Goal: Find specific page/section: Find specific page/section

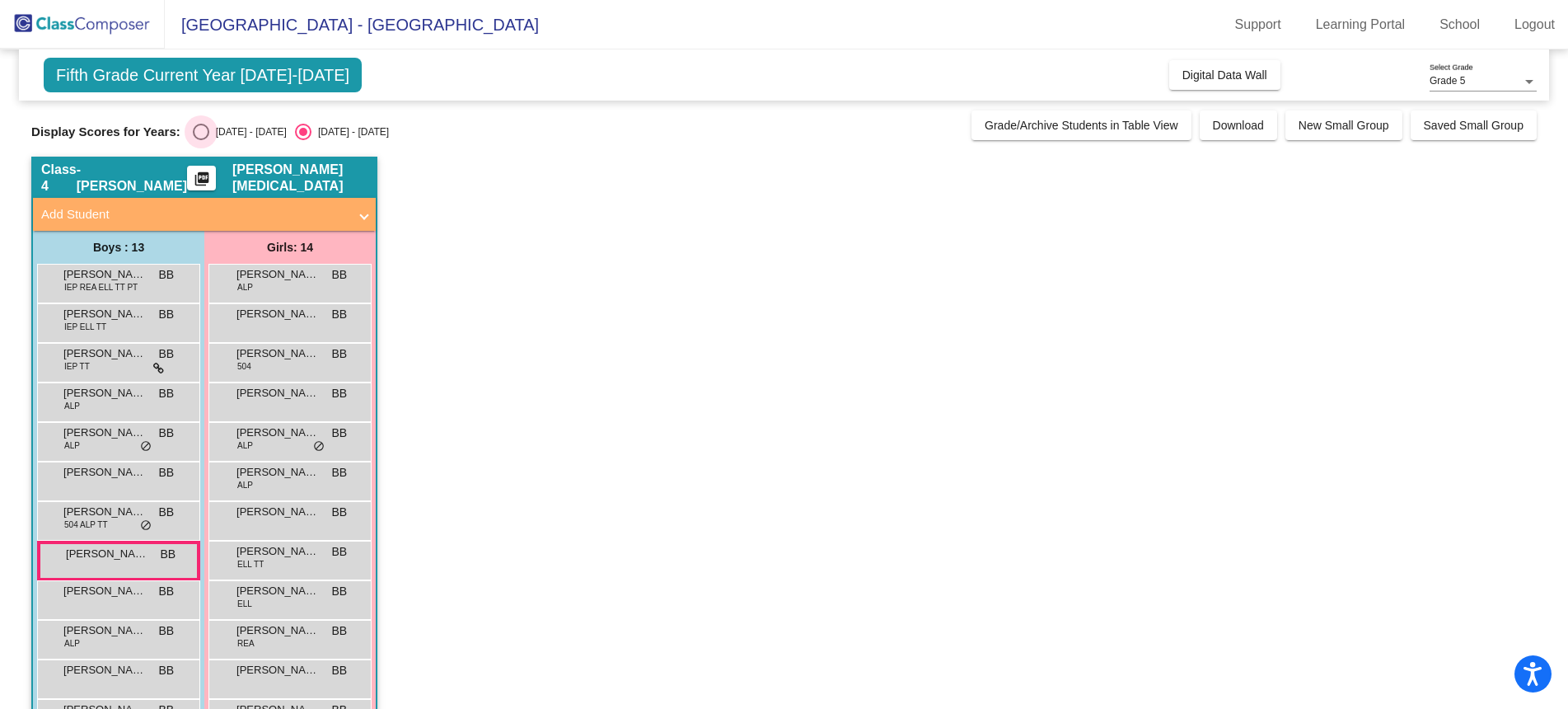
click at [200, 128] on div "Select an option" at bounding box center [201, 132] width 17 height 17
click at [200, 140] on input "[DATE] - [DATE]" at bounding box center [200, 140] width 1 height 1
radio input "true"
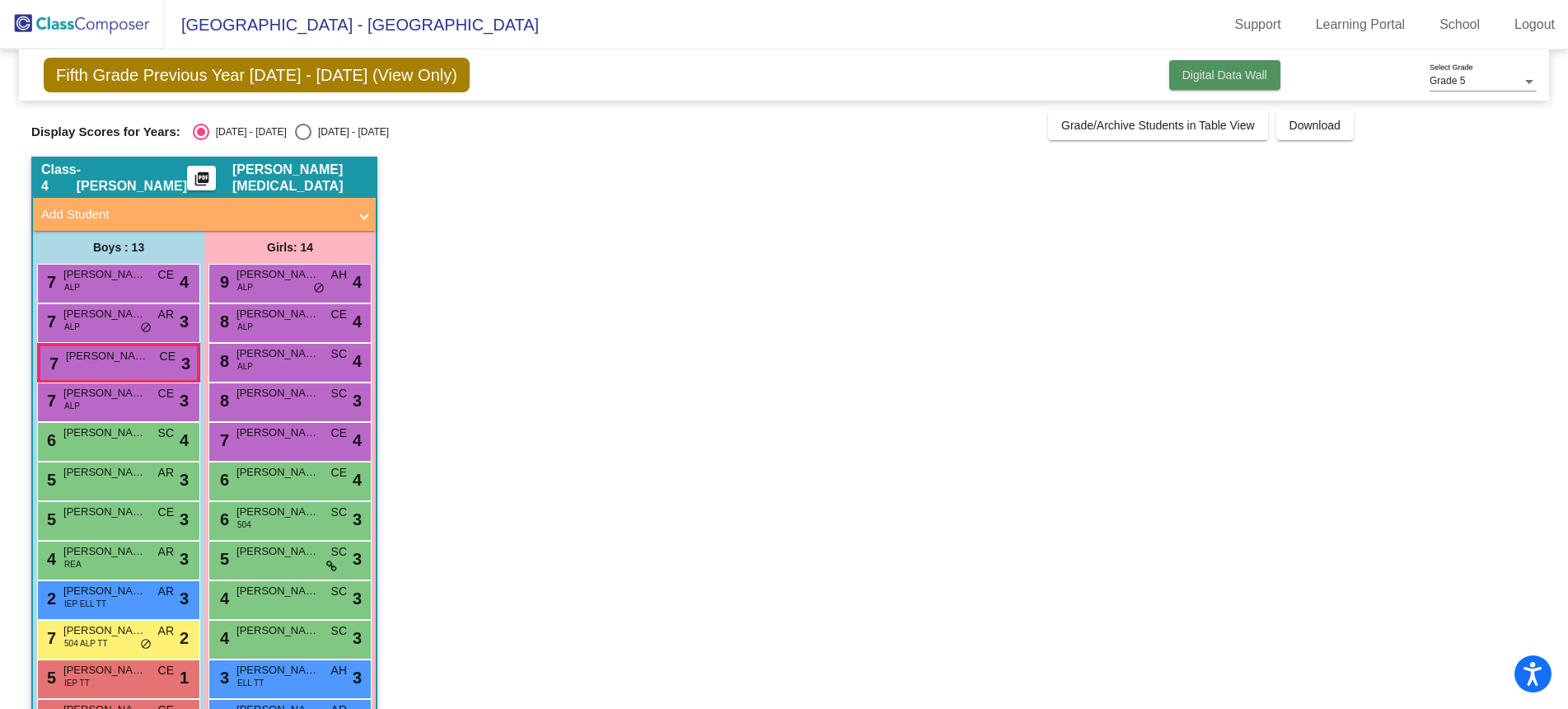
click at [1204, 74] on span "Digital Data Wall" at bounding box center [1224, 75] width 85 height 13
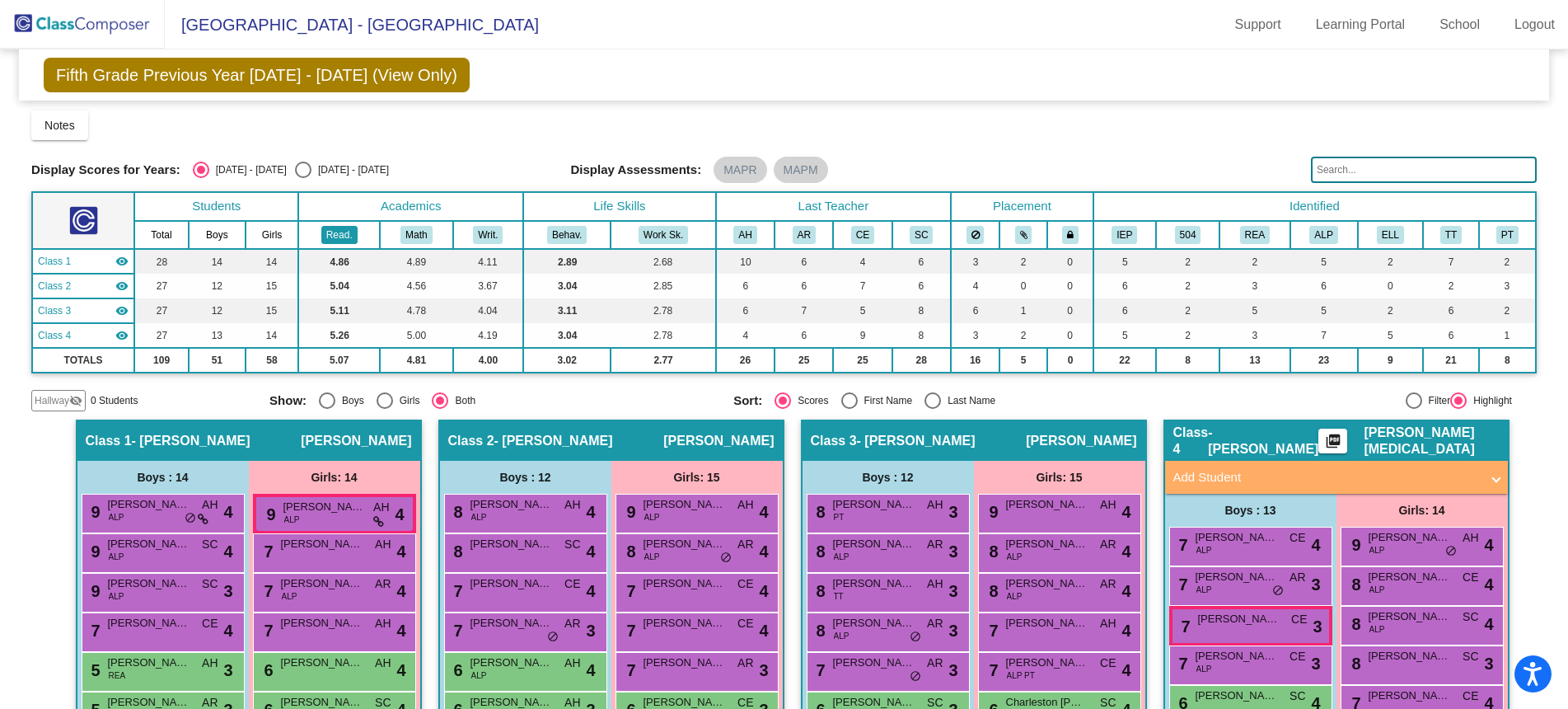
click at [331, 233] on button "Read." at bounding box center [339, 234] width 36 height 18
click at [430, 110] on div "Notes Download Class List Import Students New Small Group Saved Small Group" at bounding box center [784, 125] width 1505 height 30
click at [742, 174] on mat-chip "MAPR" at bounding box center [740, 169] width 52 height 26
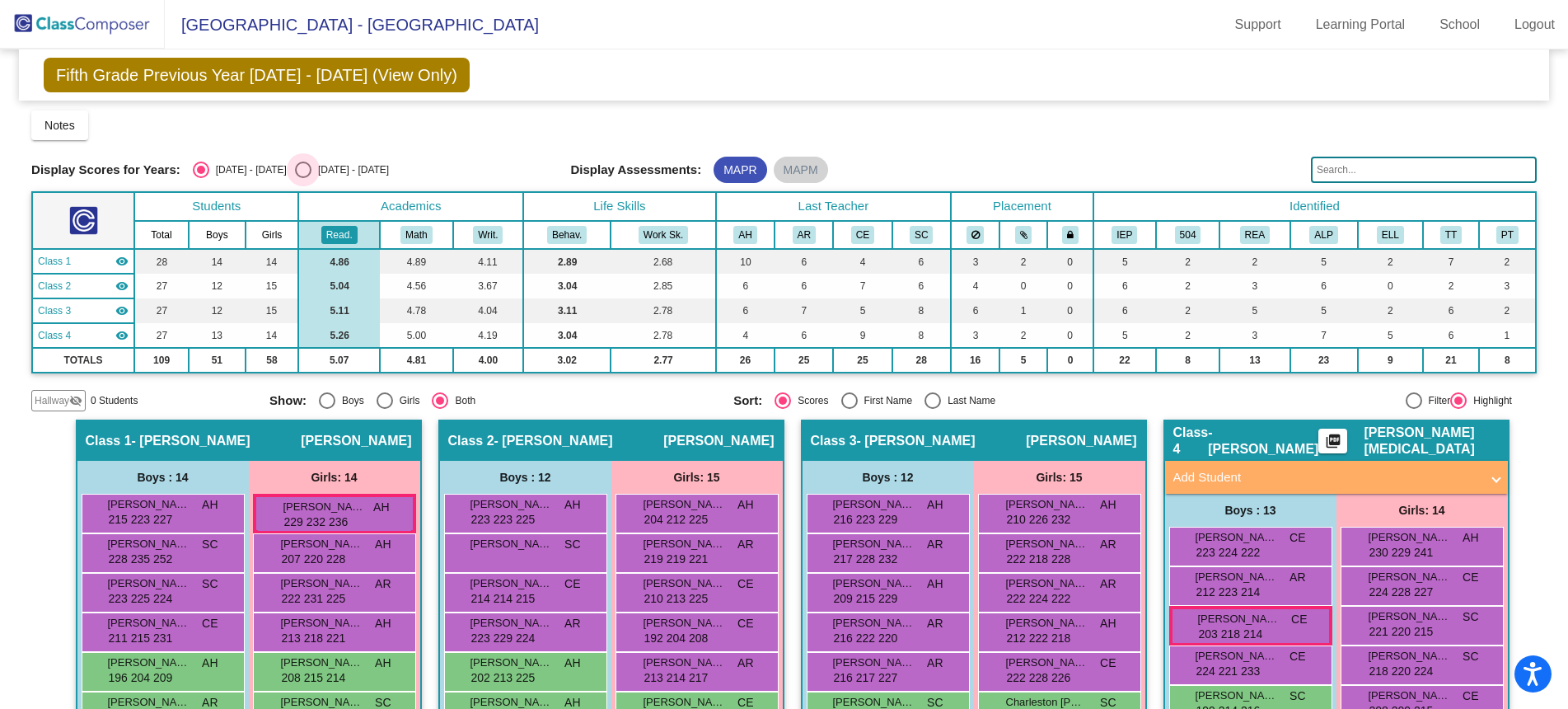
click at [295, 170] on div "Select an option" at bounding box center [303, 170] width 17 height 17
click at [302, 178] on input "[DATE] - [DATE]" at bounding box center [302, 178] width 1 height 1
radio input "true"
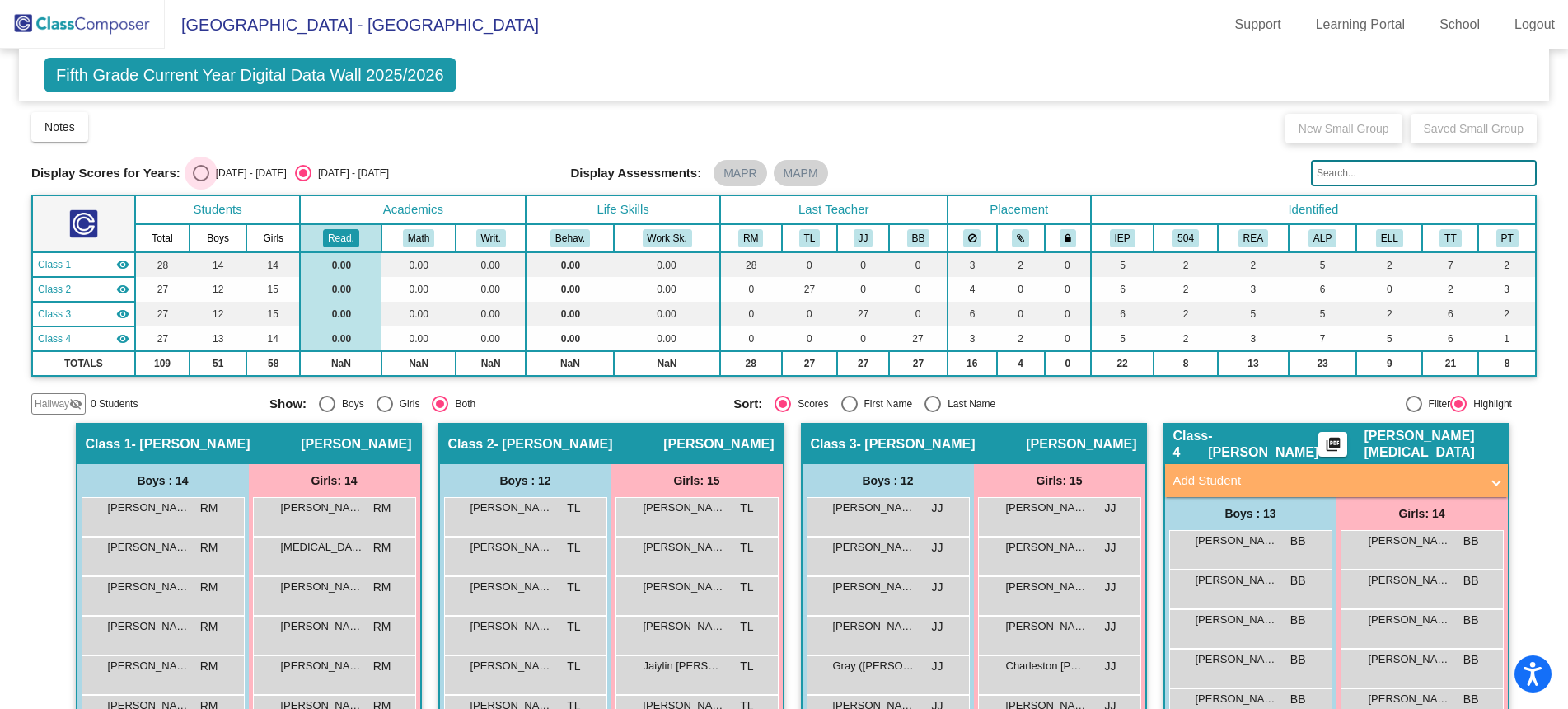
click at [199, 172] on div "Select an option" at bounding box center [201, 173] width 17 height 17
click at [200, 181] on input "[DATE] - [DATE]" at bounding box center [200, 181] width 1 height 1
radio input "true"
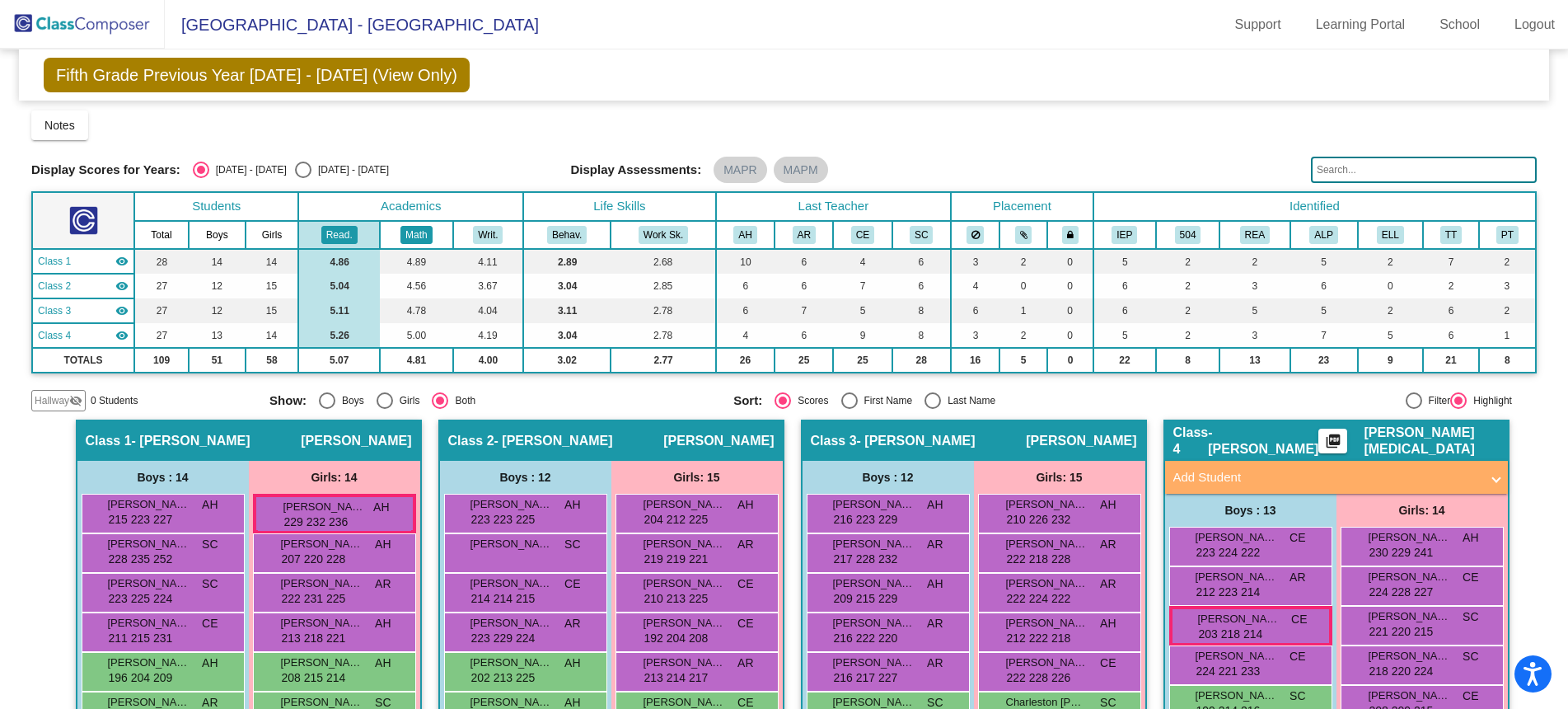
click at [412, 234] on button "Math" at bounding box center [415, 234] width 31 height 18
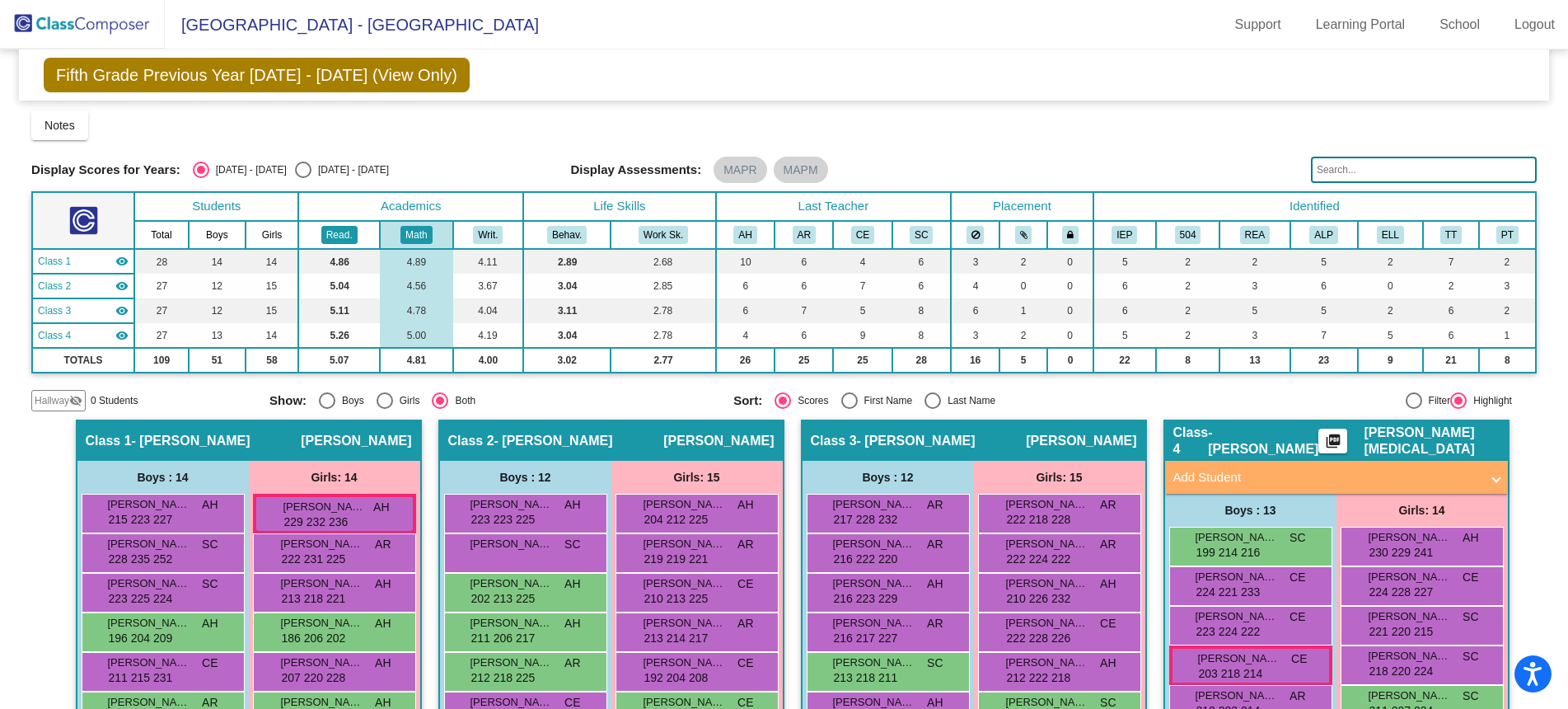
click at [334, 235] on button "Read." at bounding box center [339, 234] width 36 height 18
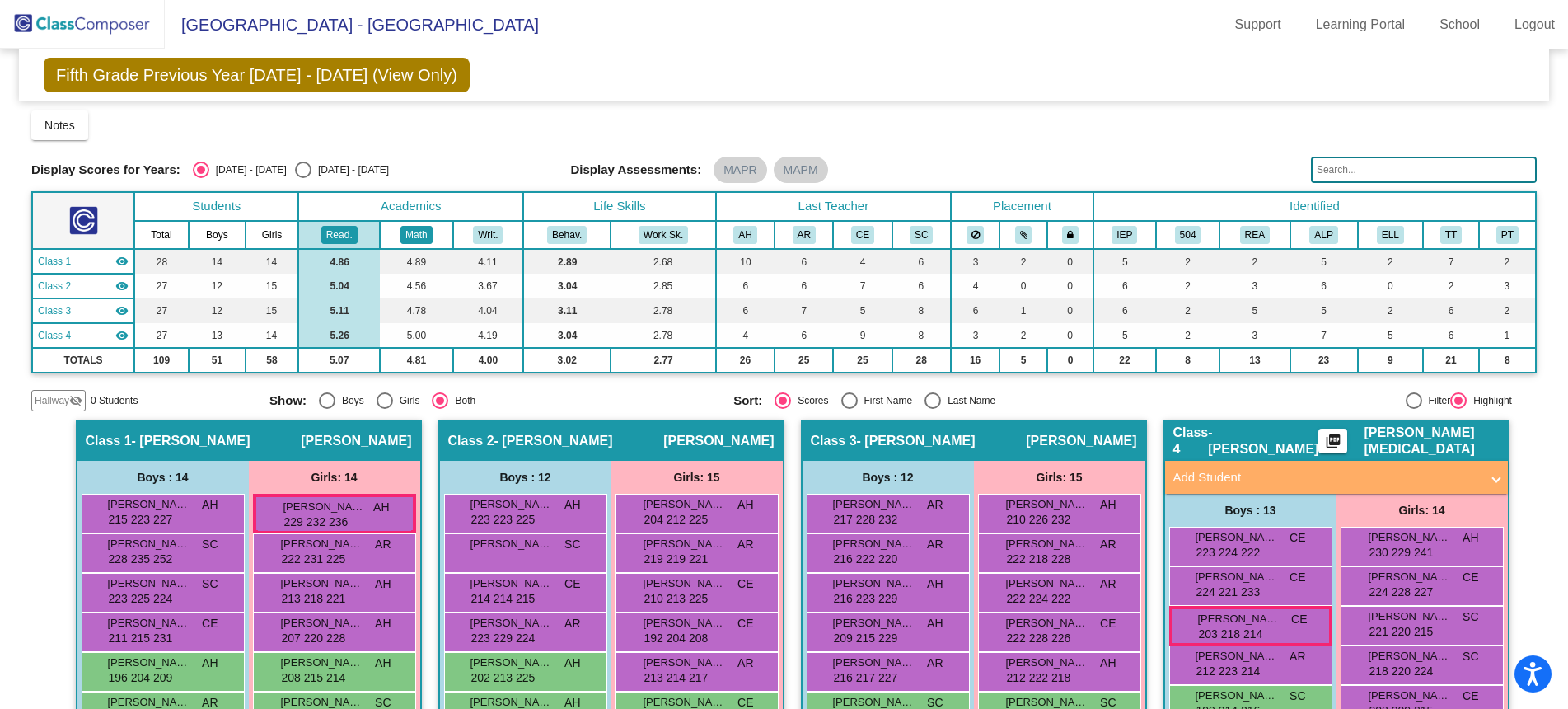
click at [415, 237] on button "Math" at bounding box center [415, 234] width 31 height 18
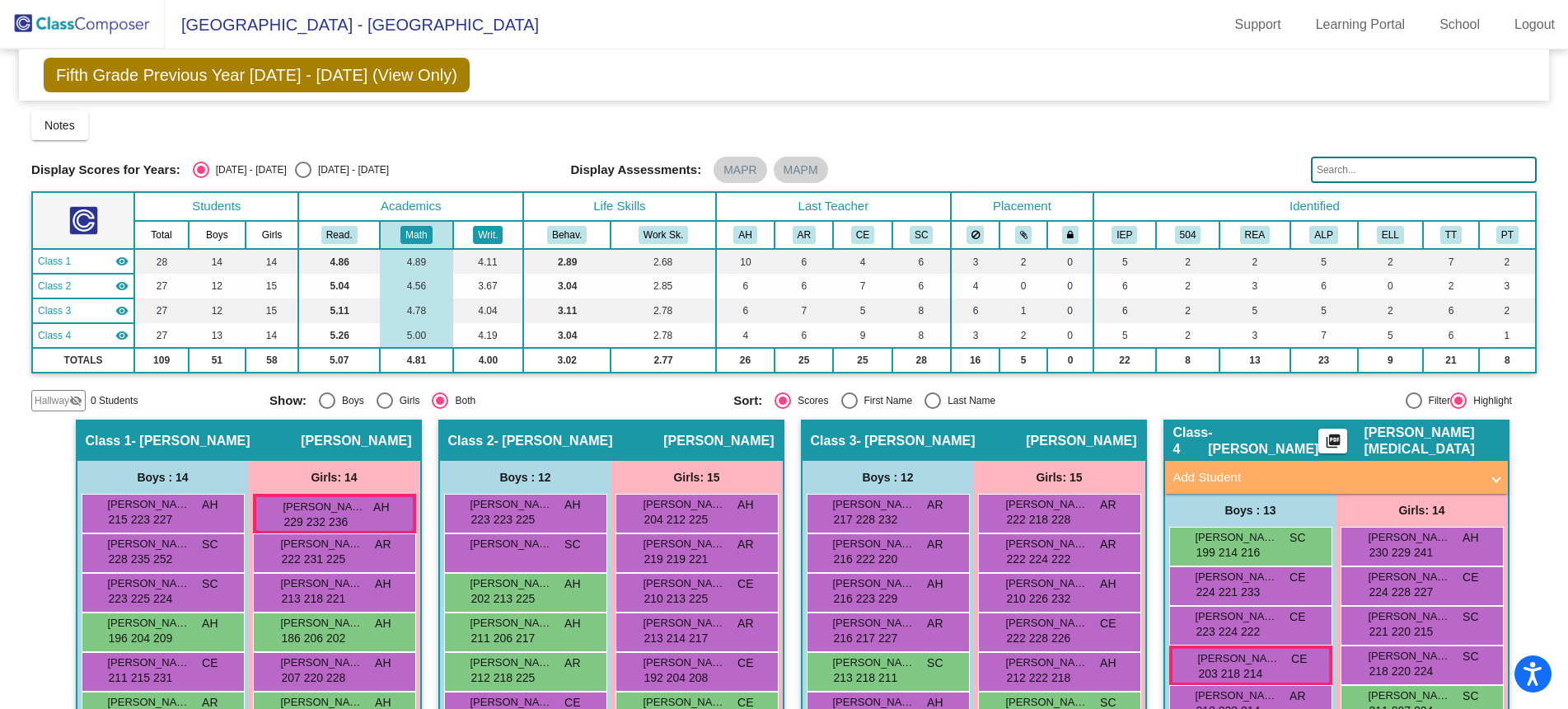
click at [483, 236] on button "Writ." at bounding box center [488, 234] width 30 height 18
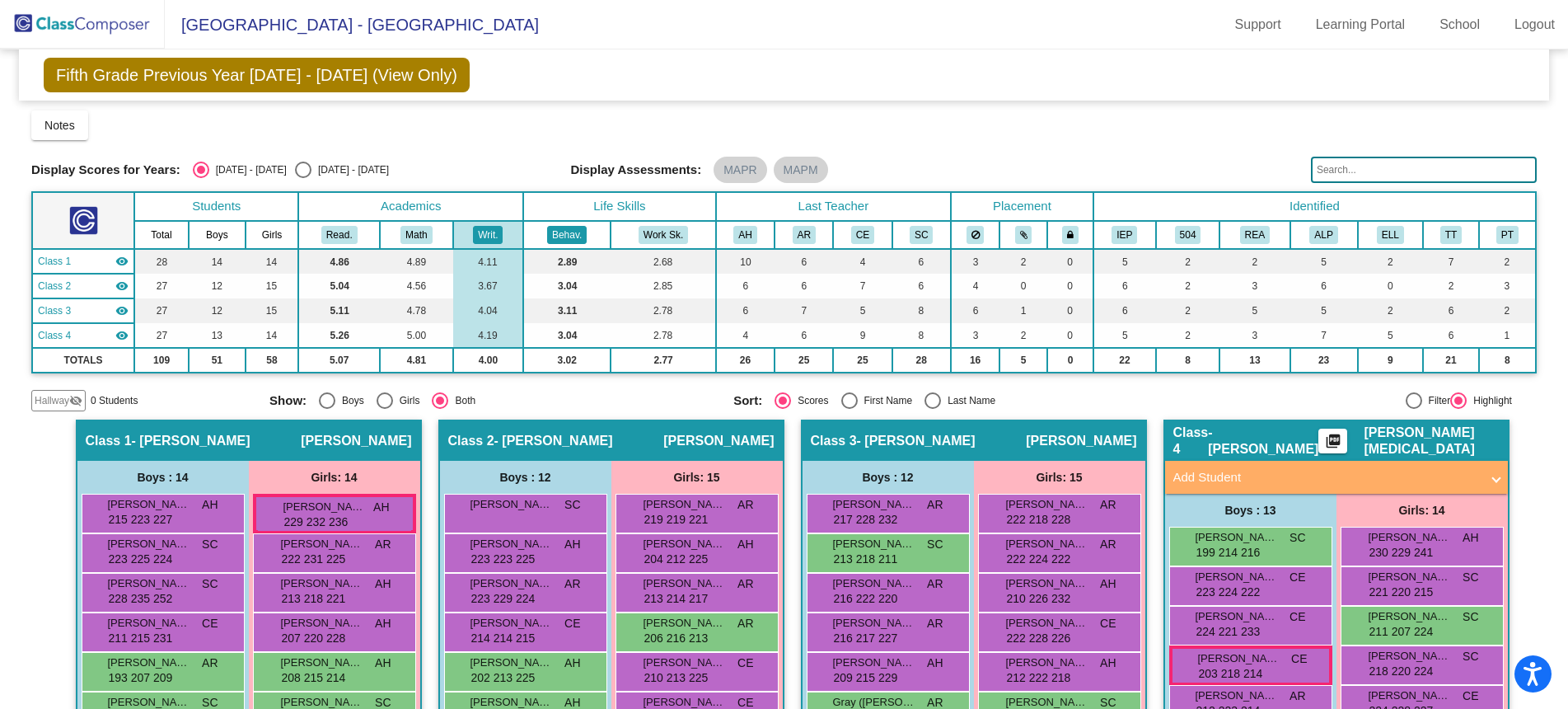
click at [562, 236] on button "Behav." at bounding box center [567, 234] width 39 height 18
click at [554, 234] on button "Behav." at bounding box center [567, 234] width 39 height 18
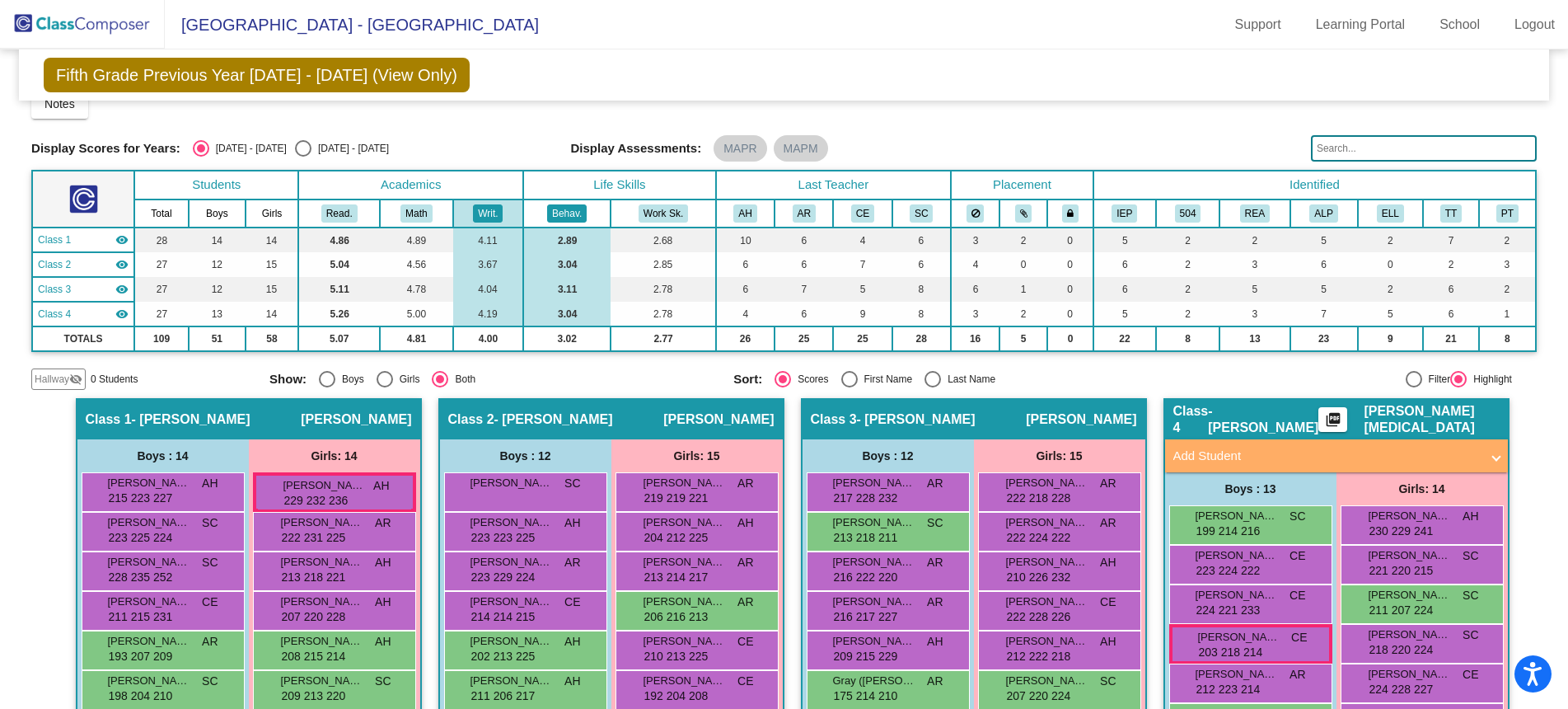
scroll to position [17, 0]
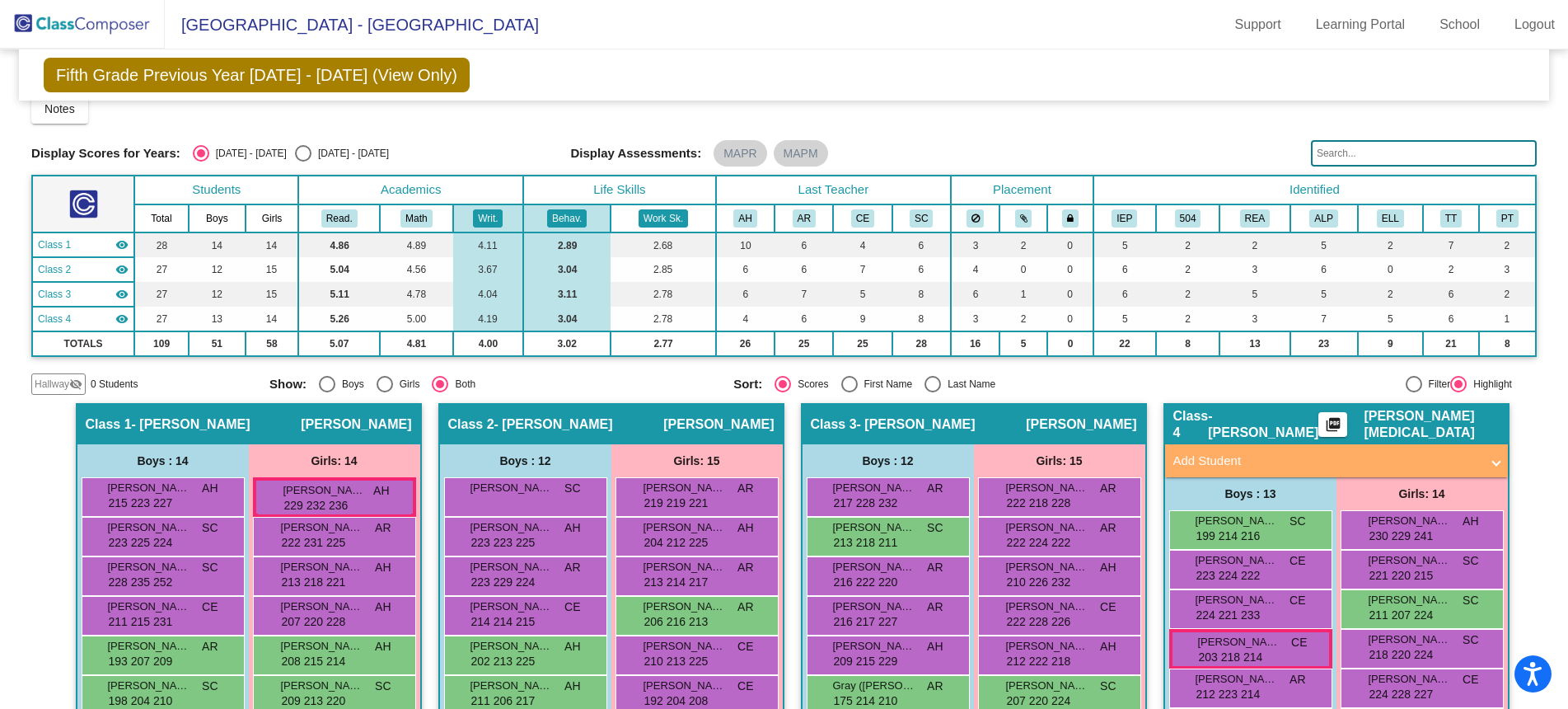
click at [665, 212] on button "Work Sk." at bounding box center [663, 218] width 50 height 18
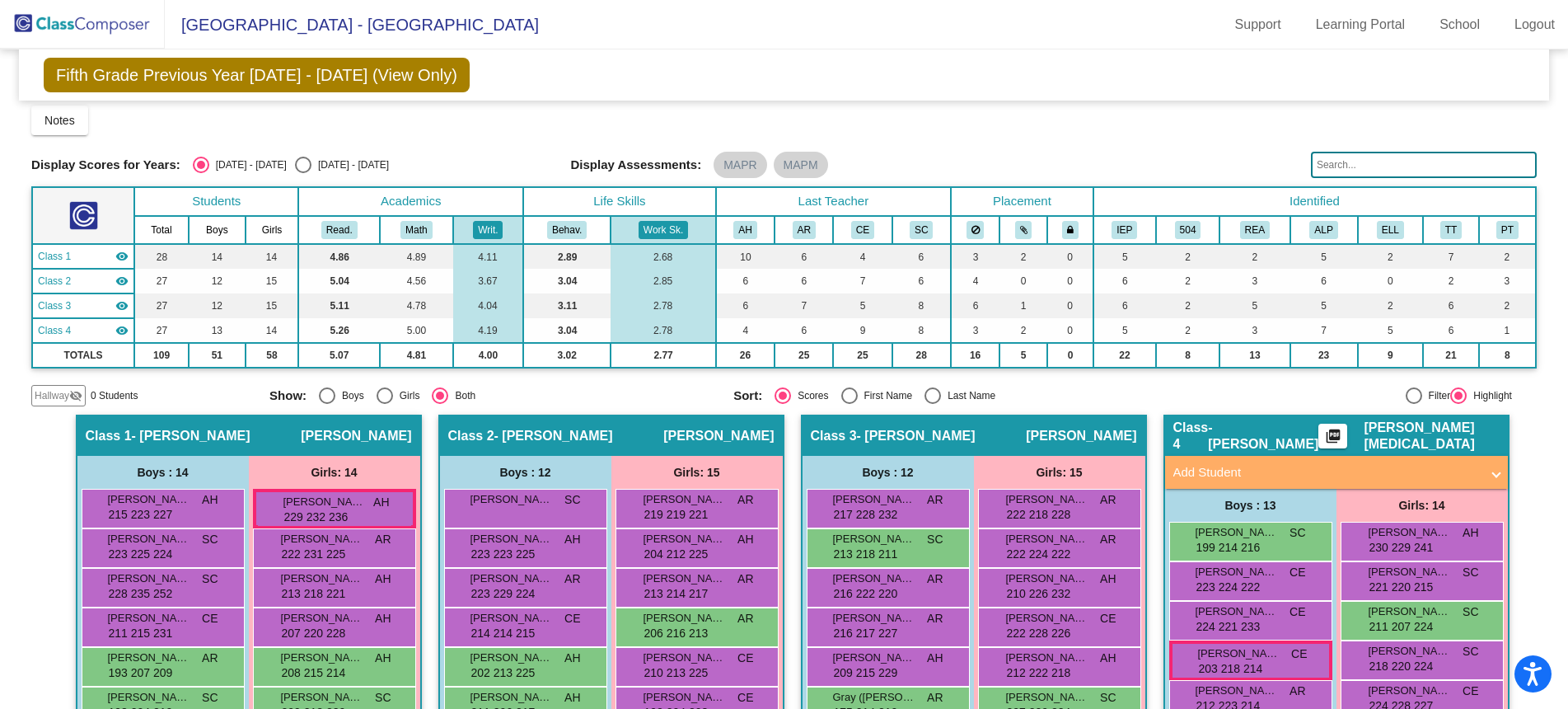
scroll to position [0, 0]
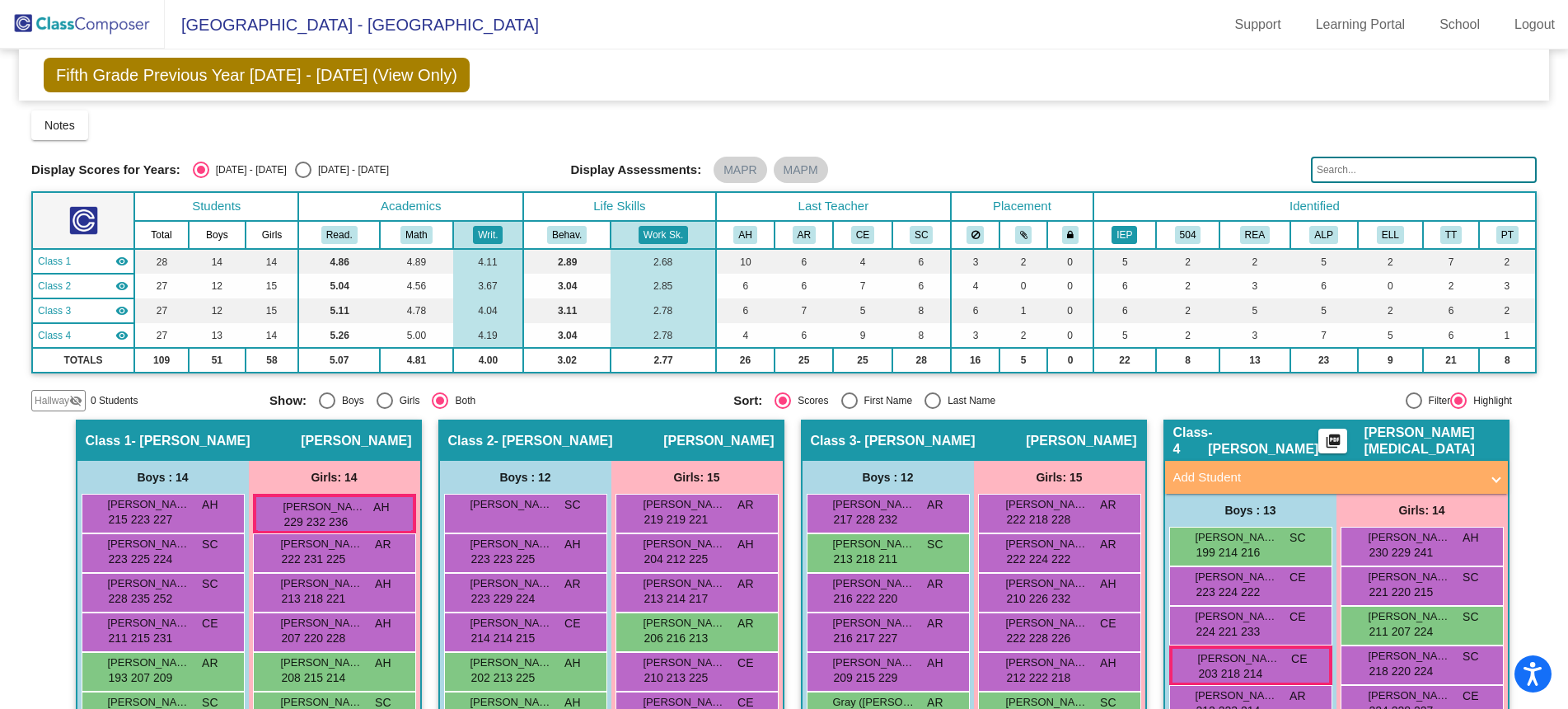
click at [1114, 235] on button "IEP" at bounding box center [1124, 234] width 25 height 18
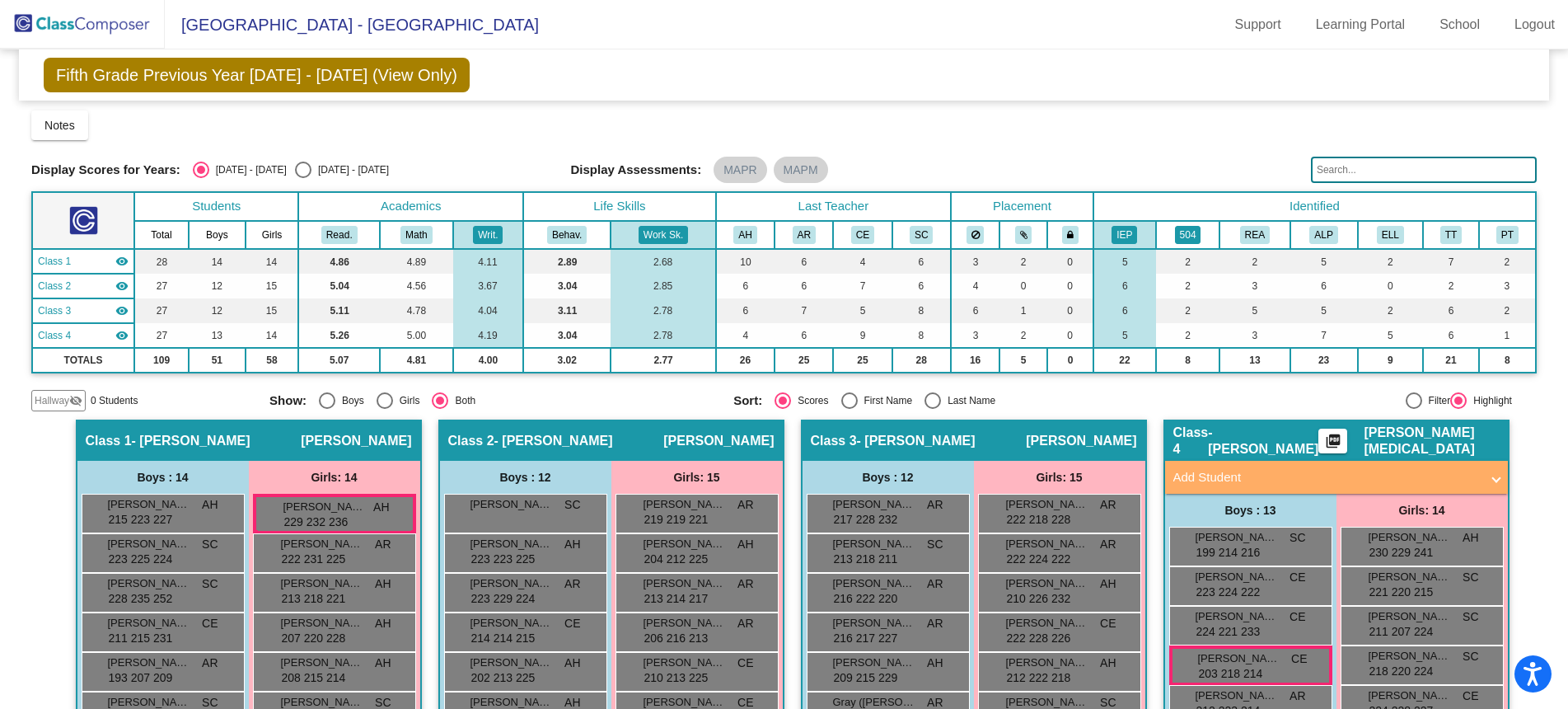
click at [1181, 230] on button "504" at bounding box center [1188, 234] width 26 height 18
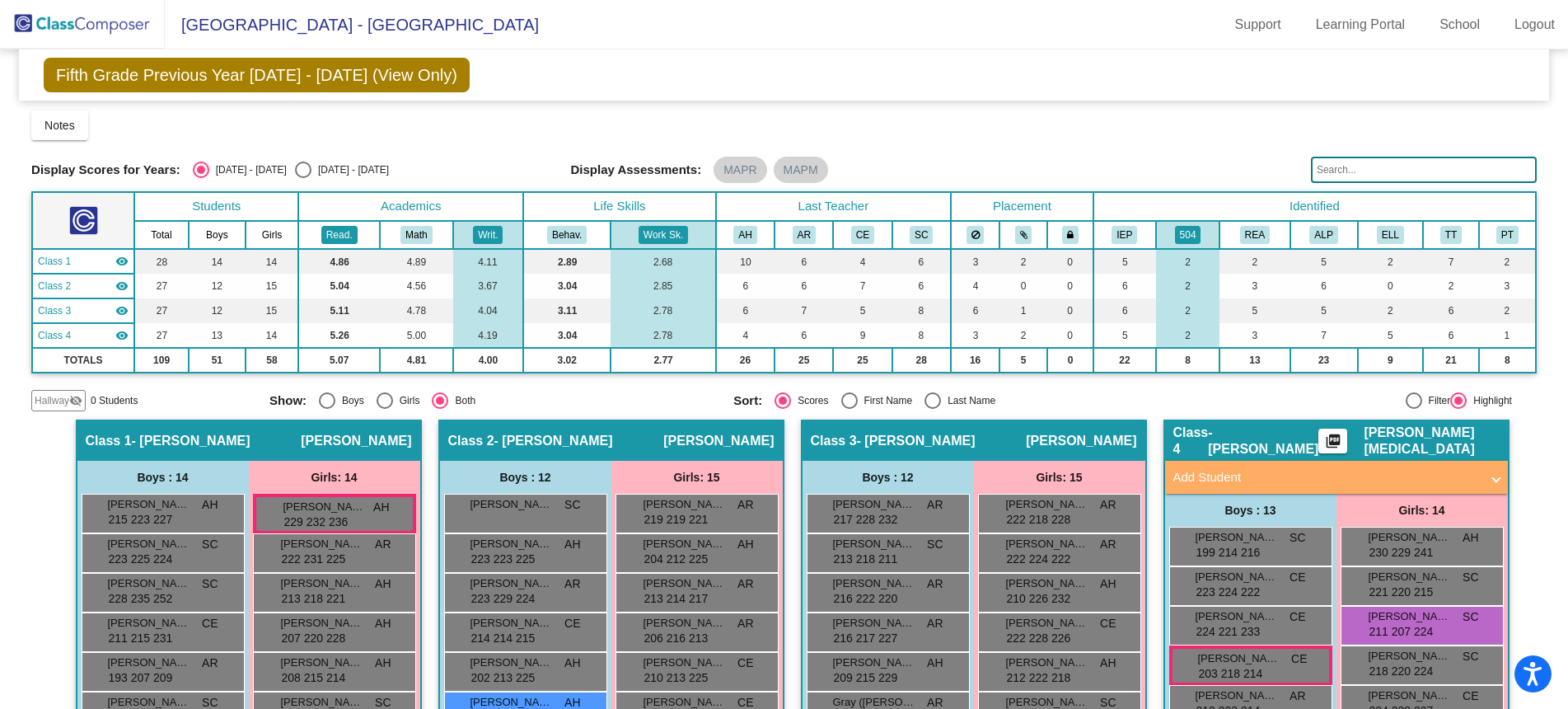
click at [332, 230] on button "Read." at bounding box center [339, 234] width 36 height 18
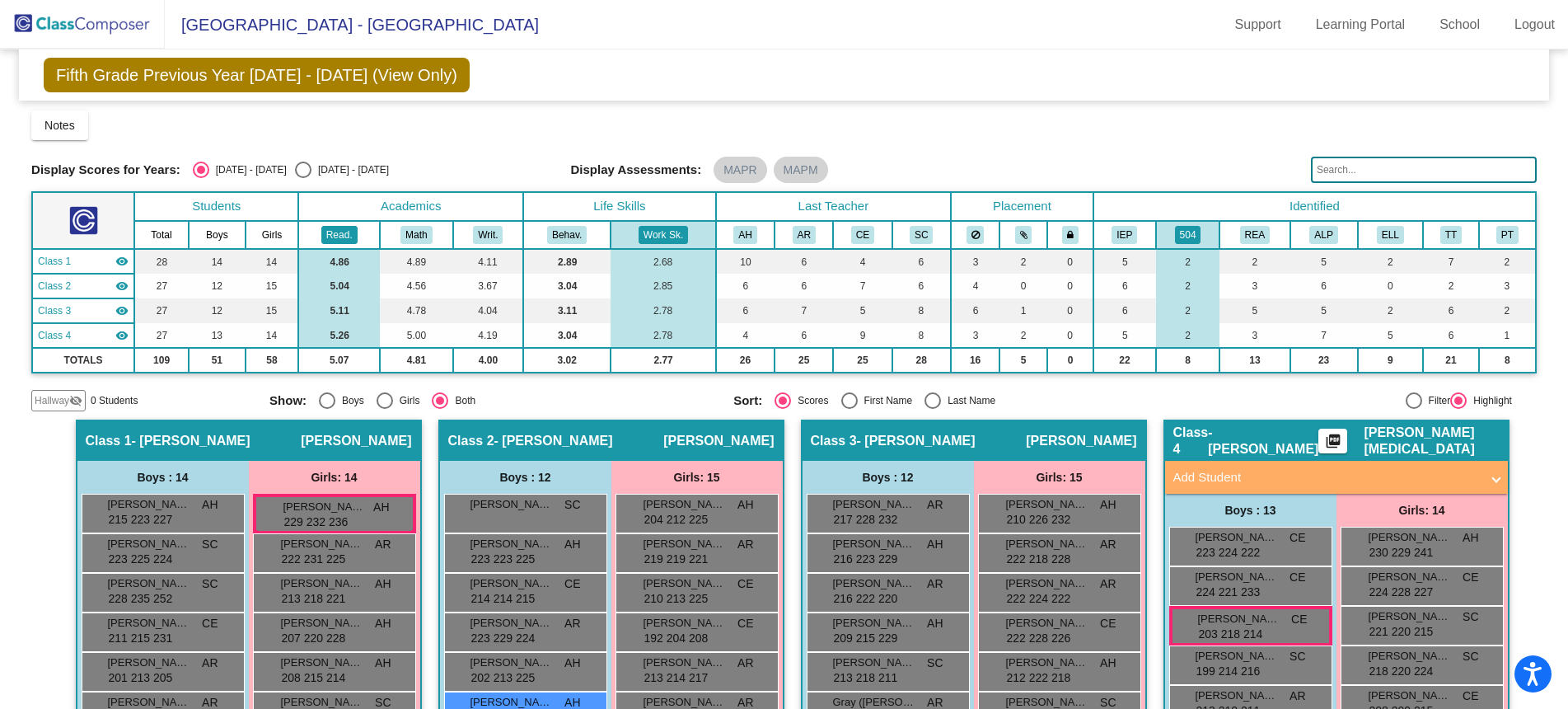
click at [332, 230] on button "Read." at bounding box center [339, 234] width 36 height 18
click at [339, 233] on button "Read." at bounding box center [339, 234] width 36 height 18
click at [647, 226] on button "Work Sk." at bounding box center [663, 234] width 50 height 18
click at [330, 226] on button "Read." at bounding box center [339, 234] width 36 height 18
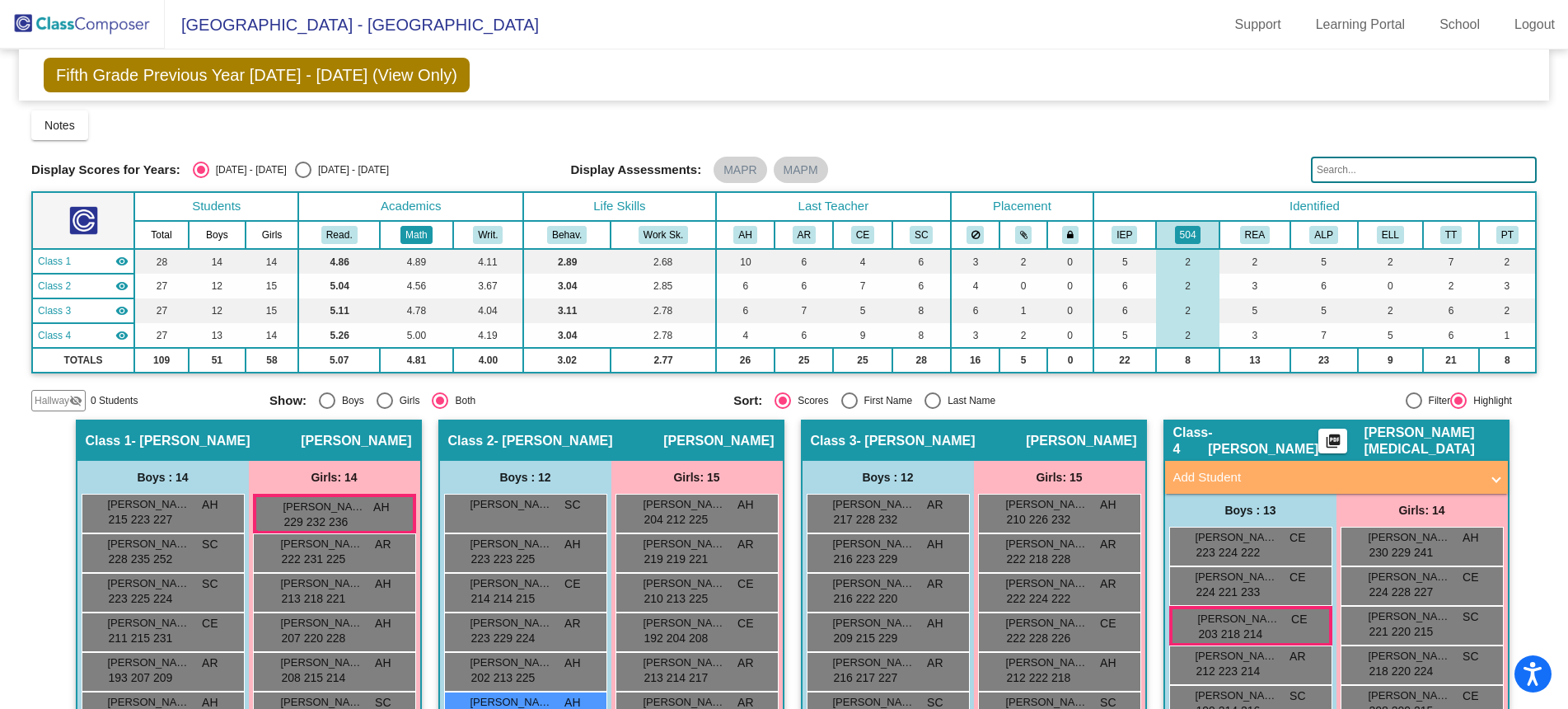
click at [418, 229] on button "Math" at bounding box center [415, 234] width 31 height 18
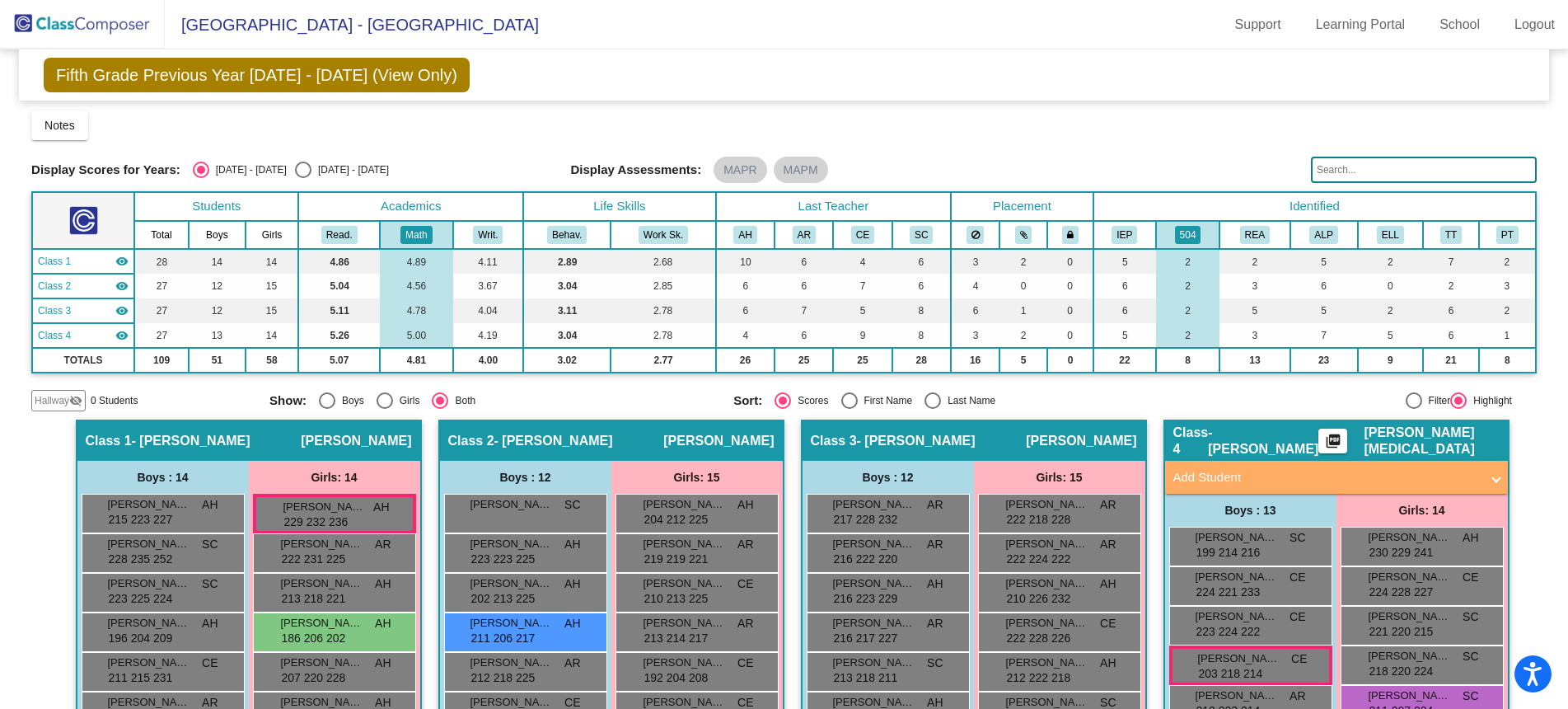
click at [1170, 212] on th "Identified" at bounding box center [1314, 206] width 442 height 29
click at [1175, 233] on button "504" at bounding box center [1188, 234] width 26 height 18
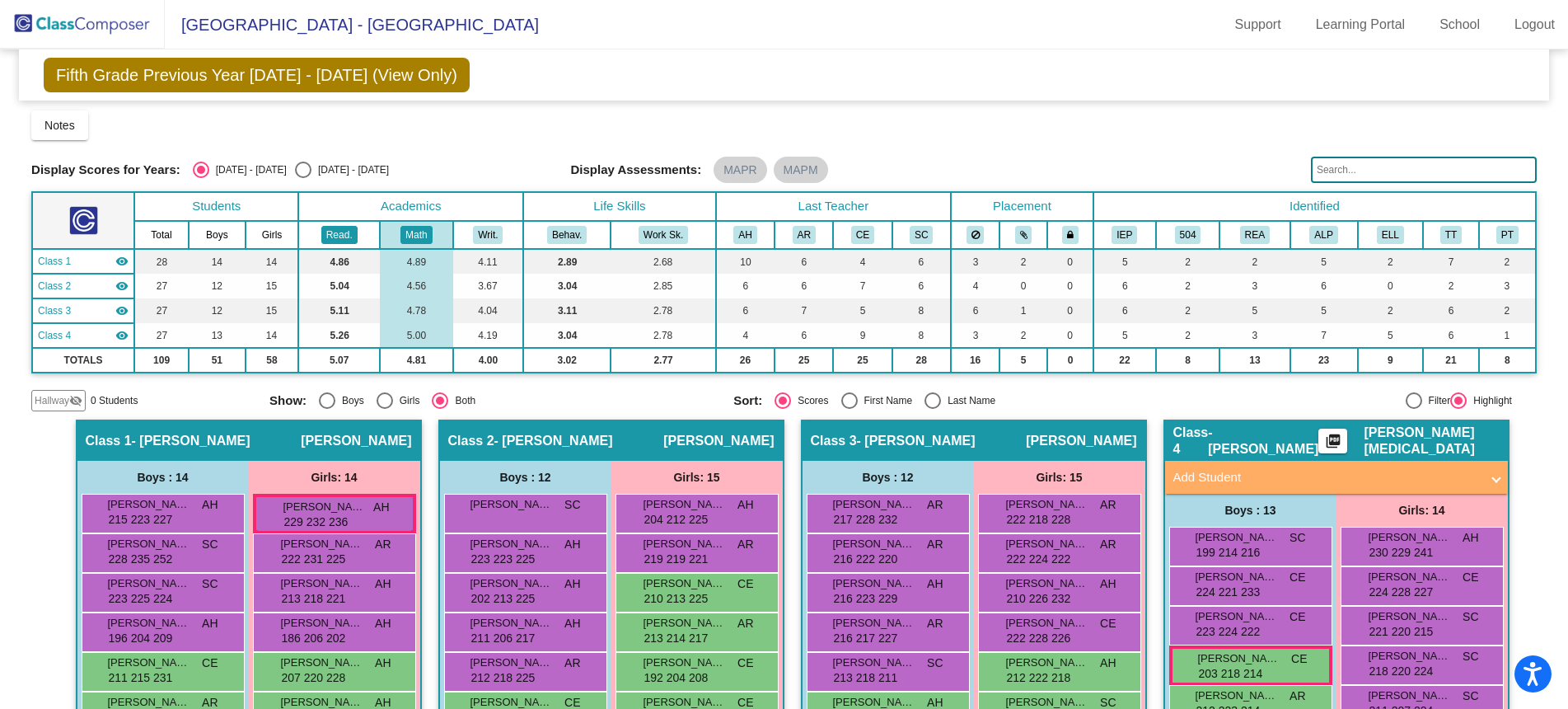
click at [346, 234] on button "Read." at bounding box center [339, 234] width 36 height 18
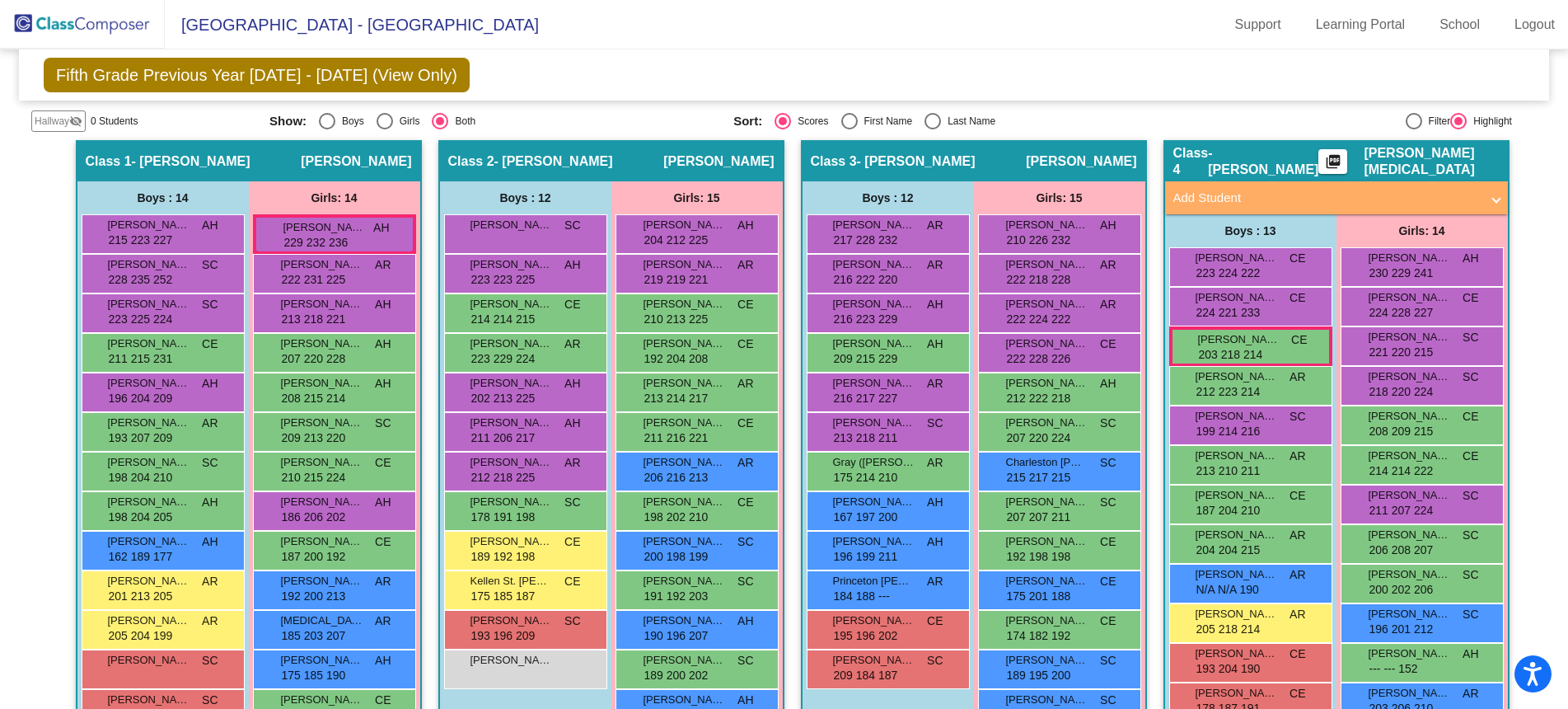
scroll to position [405, 0]
